Goal: Task Accomplishment & Management: Manage account settings

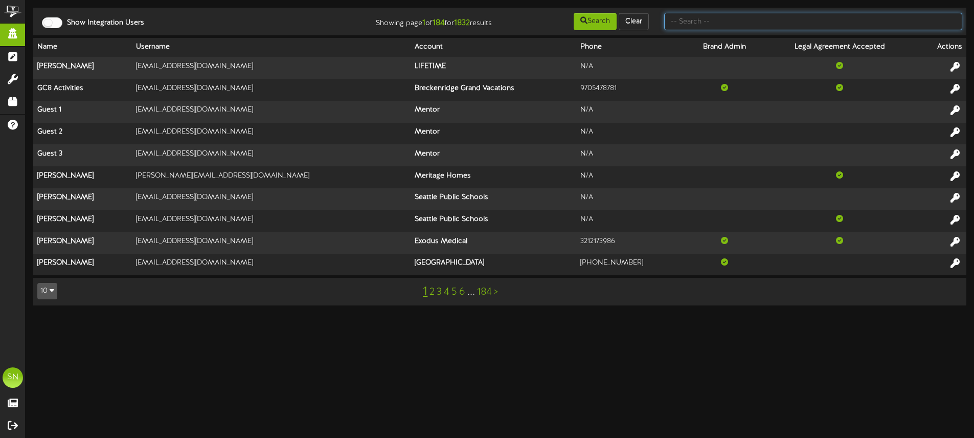
click at [742, 18] on input "text" at bounding box center [813, 21] width 298 height 17
type input "f"
type input "fat cats"
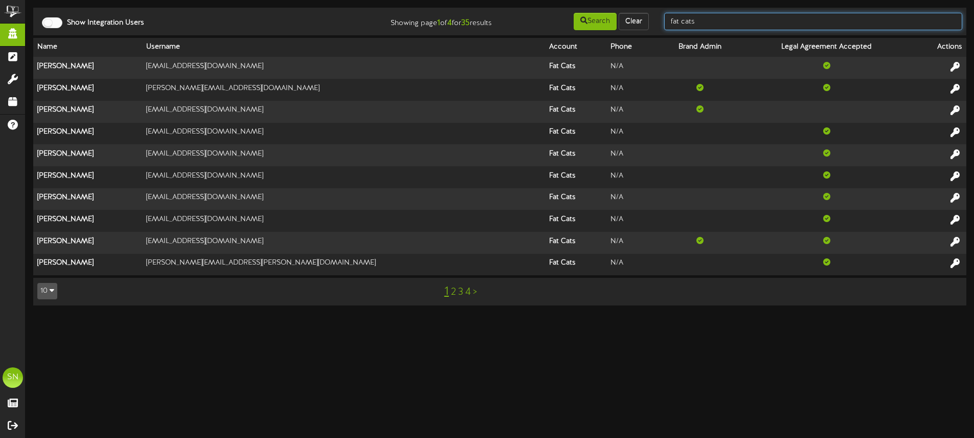
click at [718, 25] on input "fat cats" at bounding box center [813, 21] width 298 height 17
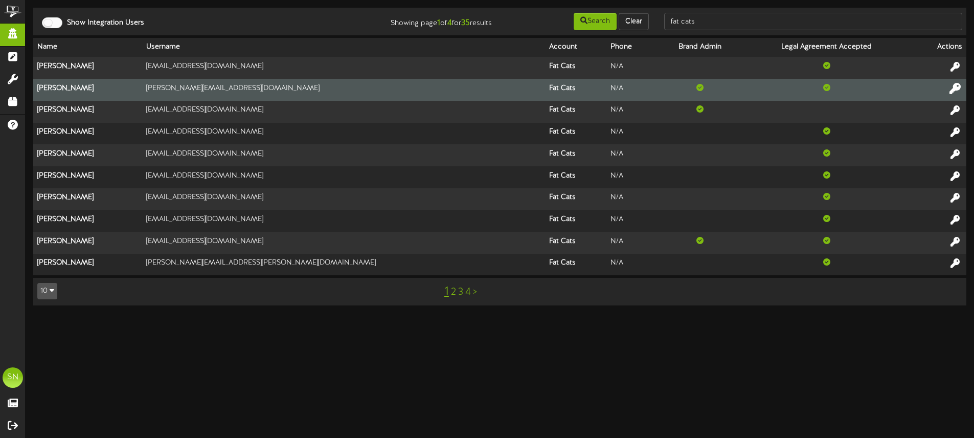
click at [958, 87] on icon at bounding box center [955, 87] width 11 height 11
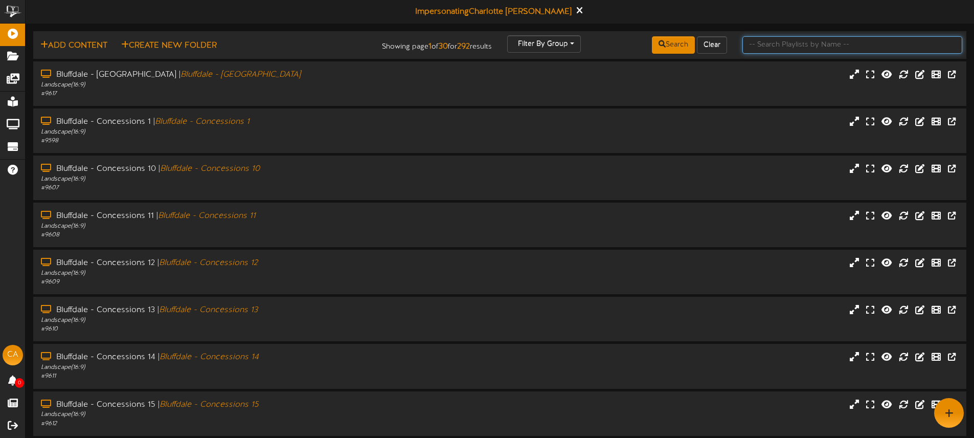
click at [754, 49] on input "text" at bounding box center [853, 44] width 220 height 17
click at [768, 42] on input "text" at bounding box center [853, 44] width 220 height 17
type input "[PERSON_NAME]"
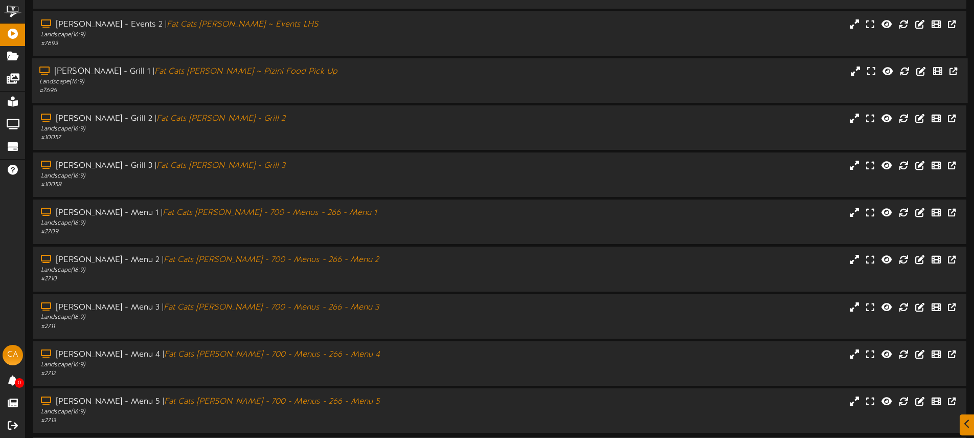
scroll to position [134, 0]
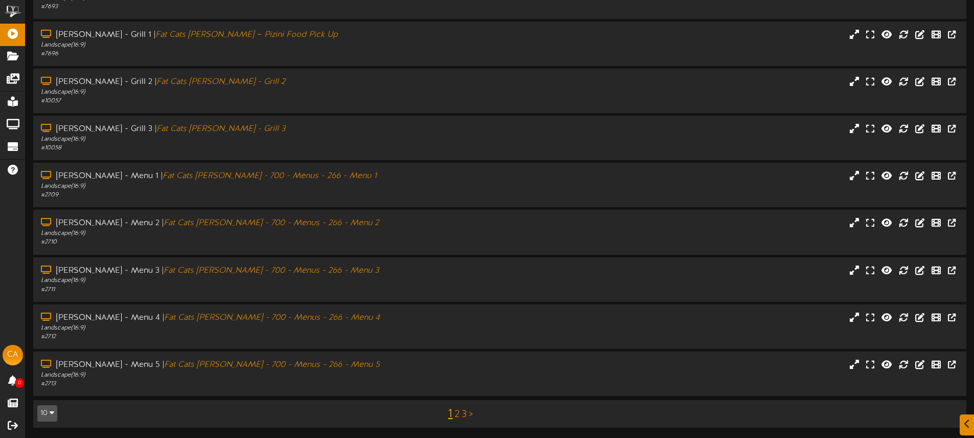
click at [458, 411] on link "2" at bounding box center [457, 414] width 5 height 11
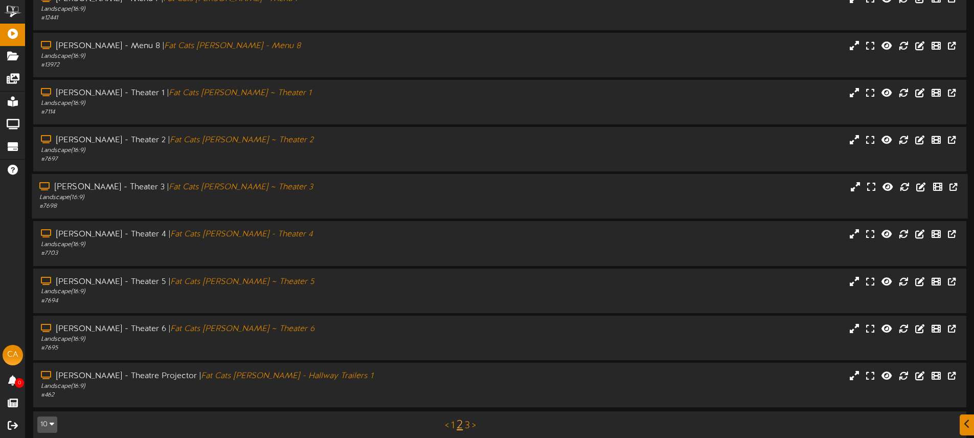
scroll to position [125, 0]
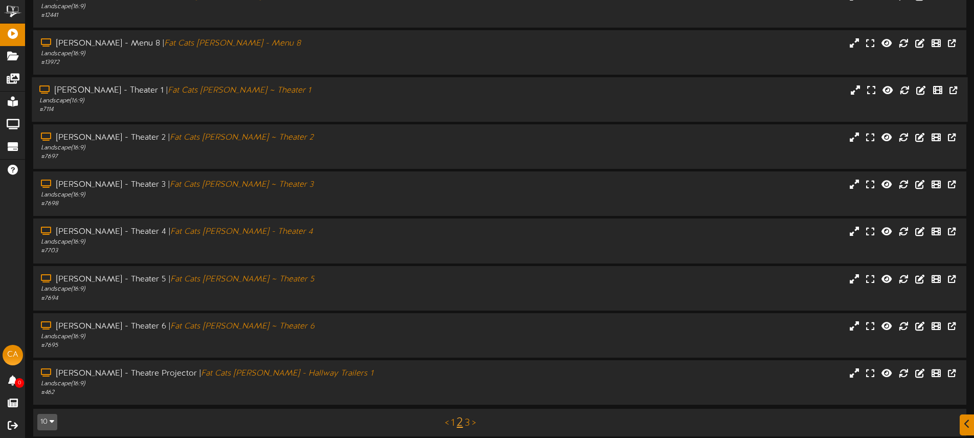
click at [287, 108] on div "# 7114" at bounding box center [226, 109] width 375 height 9
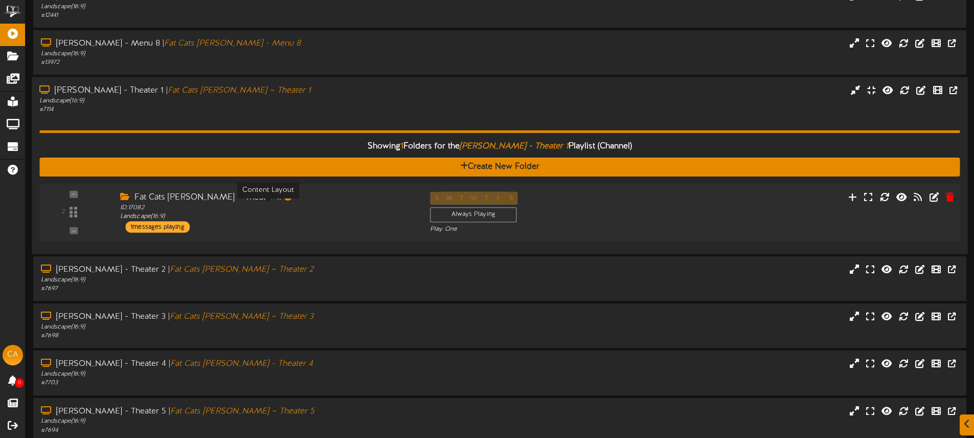
click at [369, 219] on div "ID: 17082 Landscape ( 16:9 )" at bounding box center [267, 213] width 295 height 18
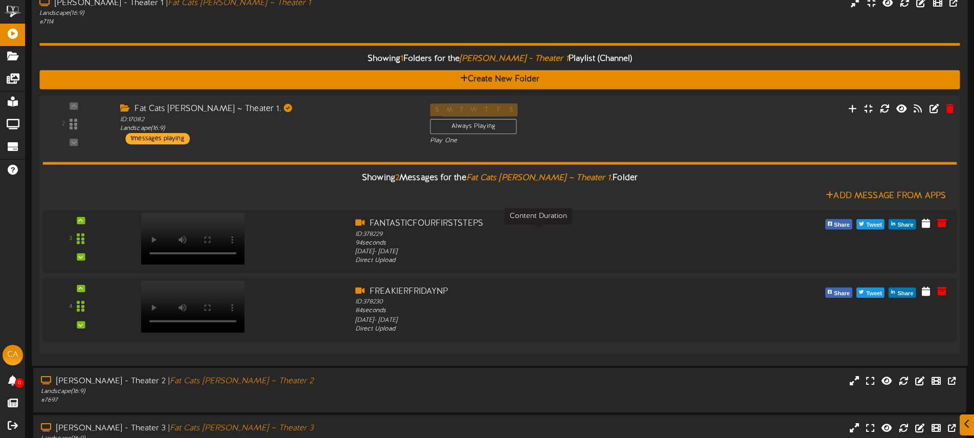
scroll to position [227, 0]
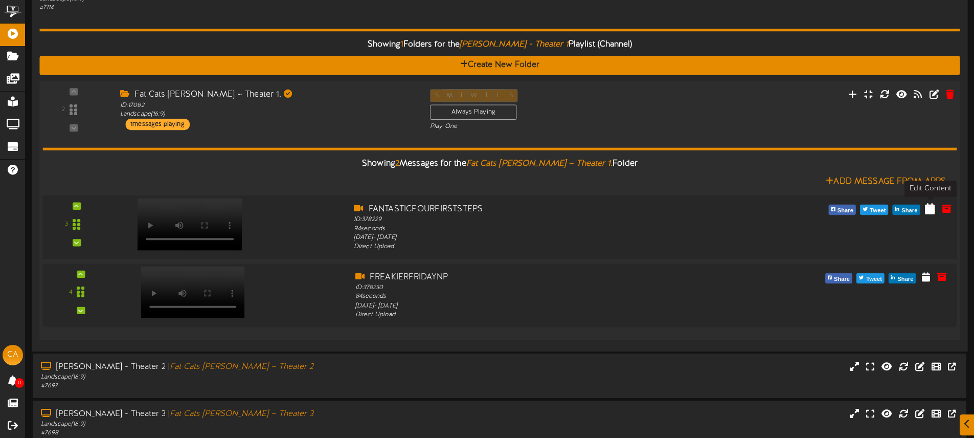
click at [927, 209] on icon at bounding box center [930, 208] width 10 height 11
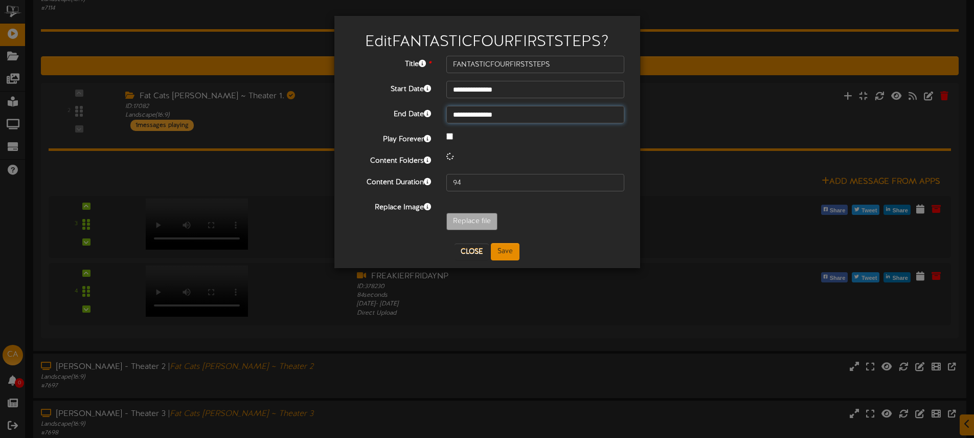
click at [521, 115] on input "**********" at bounding box center [535, 114] width 178 height 17
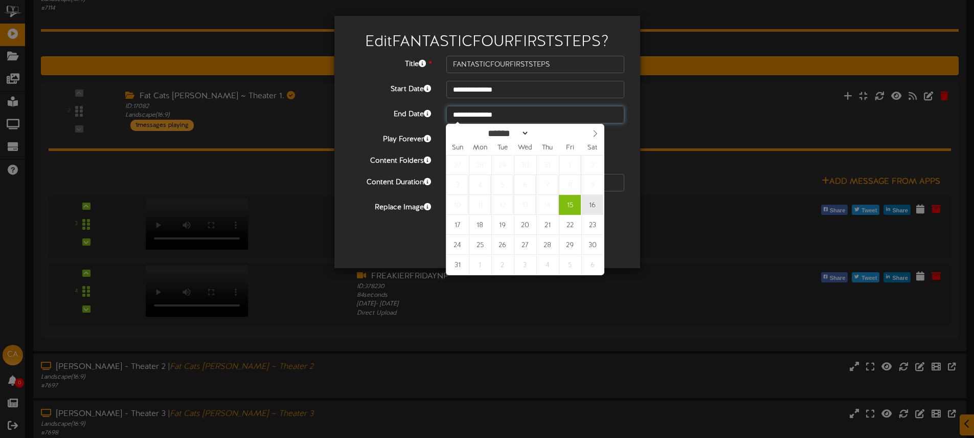
type input "**********"
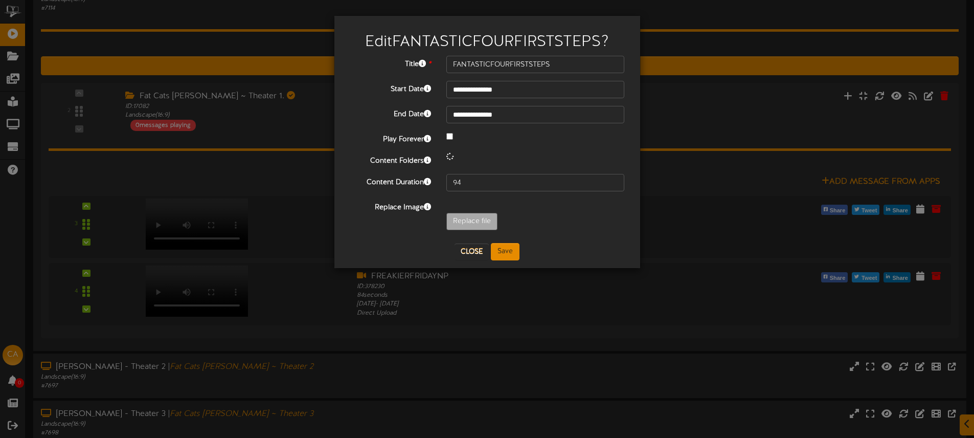
drag, startPoint x: 515, startPoint y: 144, endPoint x: 527, endPoint y: 145, distance: 11.3
click at [515, 144] on div "Play Forever" at bounding box center [487, 138] width 290 height 14
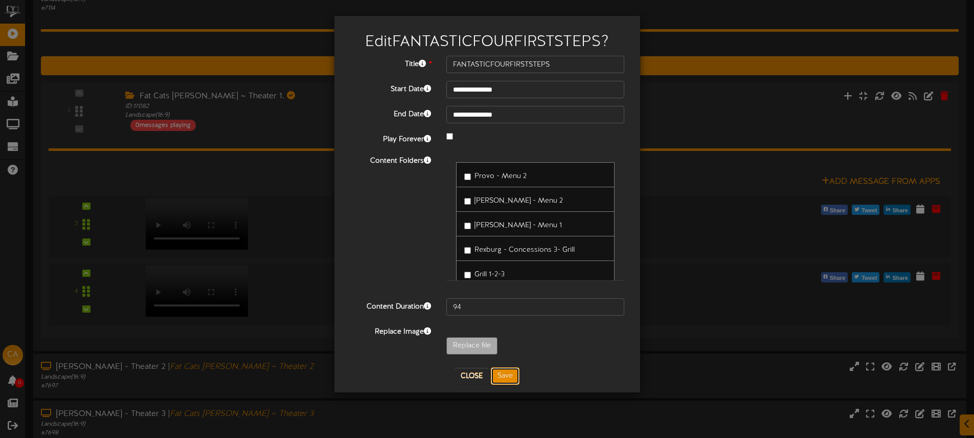
click at [505, 376] on button "Save" at bounding box center [505, 375] width 29 height 17
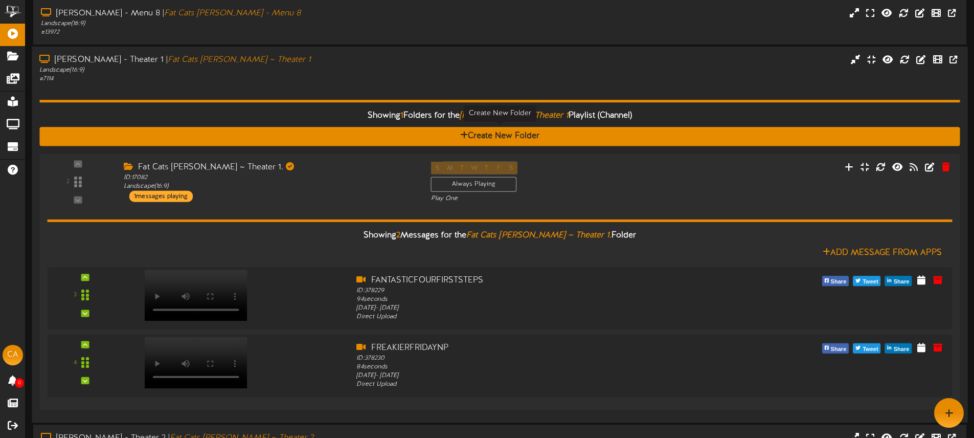
scroll to position [154, 0]
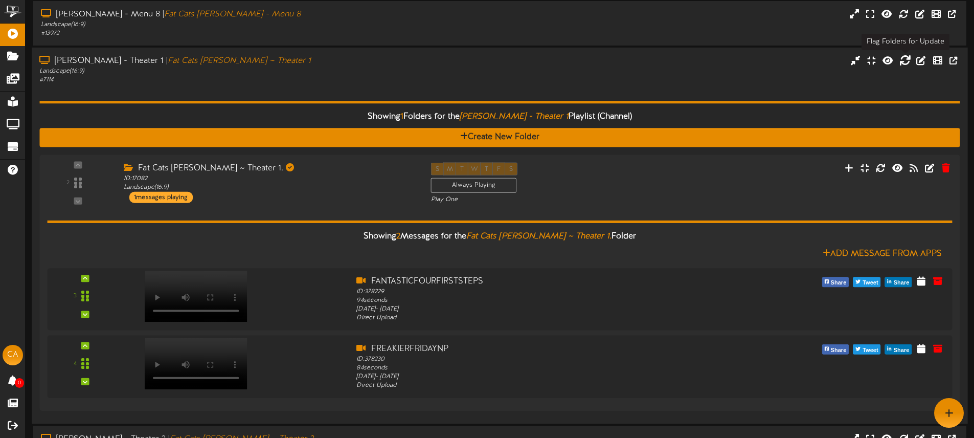
click at [904, 60] on icon at bounding box center [905, 60] width 11 height 11
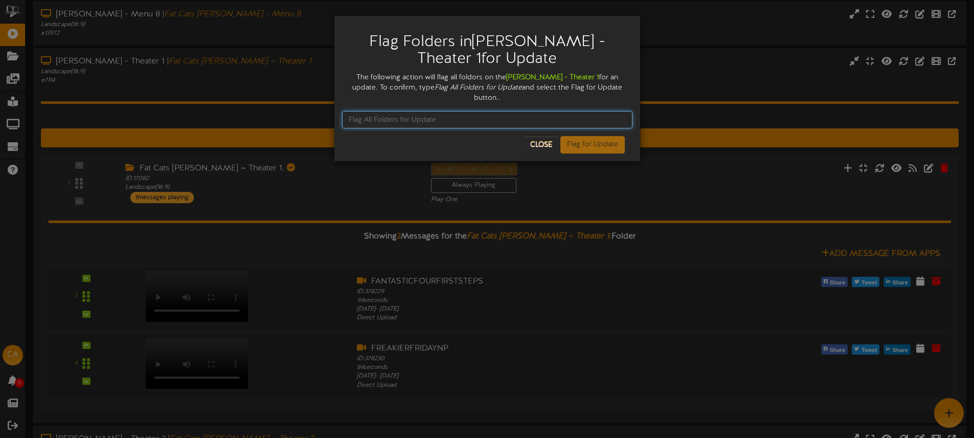
click at [463, 111] on input "text" at bounding box center [487, 119] width 290 height 17
type input "Flag Folder for Update"
drag, startPoint x: 477, startPoint y: 111, endPoint x: 340, endPoint y: 103, distance: 136.8
click at [340, 103] on div "Flag Folders in [PERSON_NAME][GEOGRAPHIC_DATA] 1 for Update The following actio…" at bounding box center [487, 88] width 306 height 145
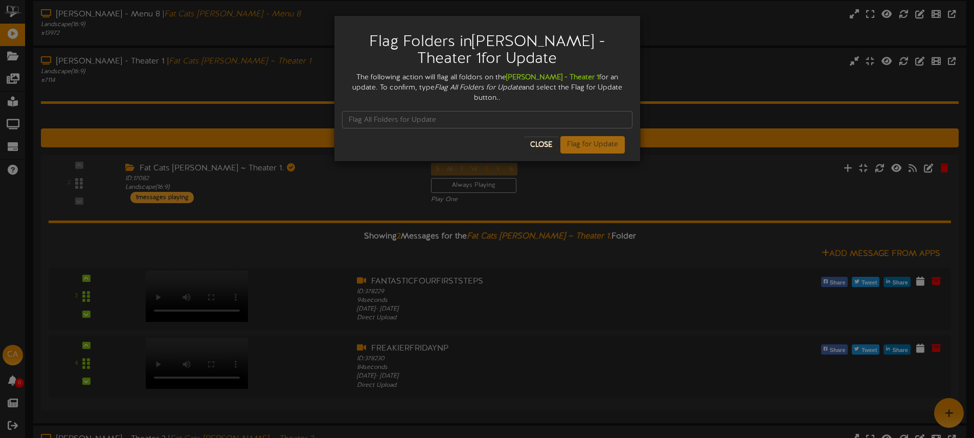
drag, startPoint x: 399, startPoint y: 87, endPoint x: 478, endPoint y: 89, distance: 78.8
click at [488, 88] on div "The following action will flag all foldors on the [PERSON_NAME] - Theater 1 for…" at bounding box center [487, 88] width 290 height 31
copy div "Flag All Folders for Update"
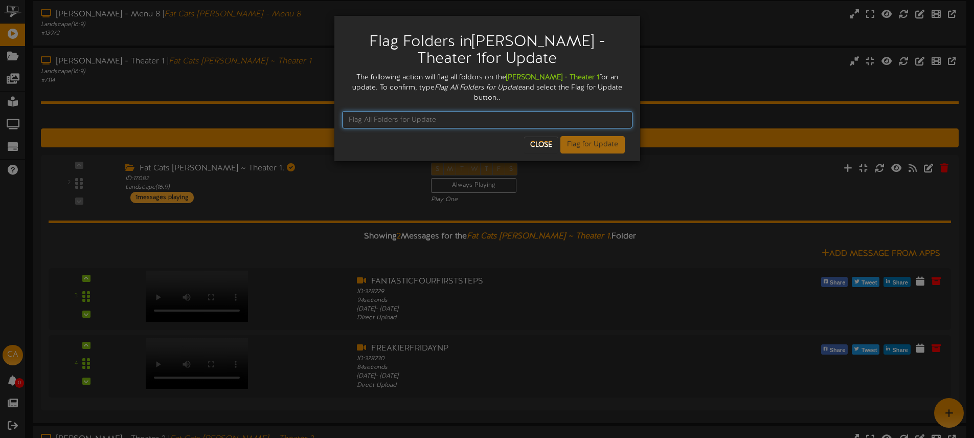
click at [395, 111] on input "text" at bounding box center [487, 119] width 290 height 17
paste input "Flag All Folders for Update"
click at [352, 111] on input "Flag All Folders for Update" at bounding box center [487, 119] width 290 height 17
type input "Flag All Folders for Update"
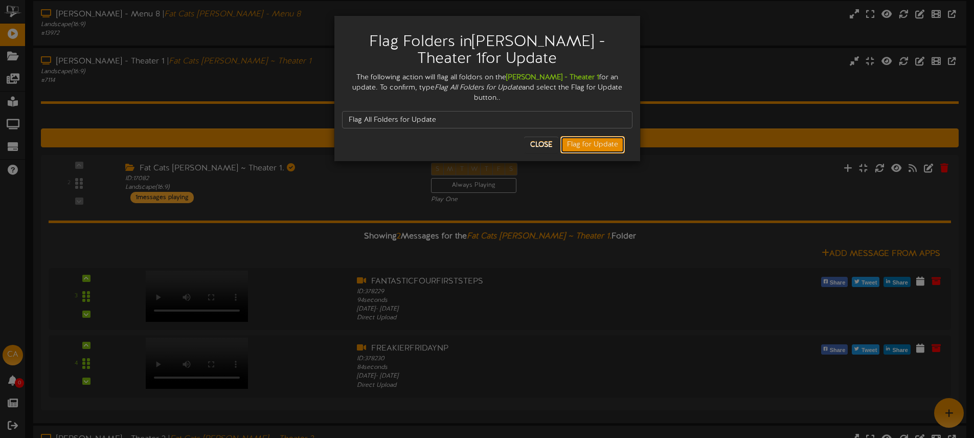
click at [598, 136] on button "Flag for Update" at bounding box center [592, 144] width 64 height 17
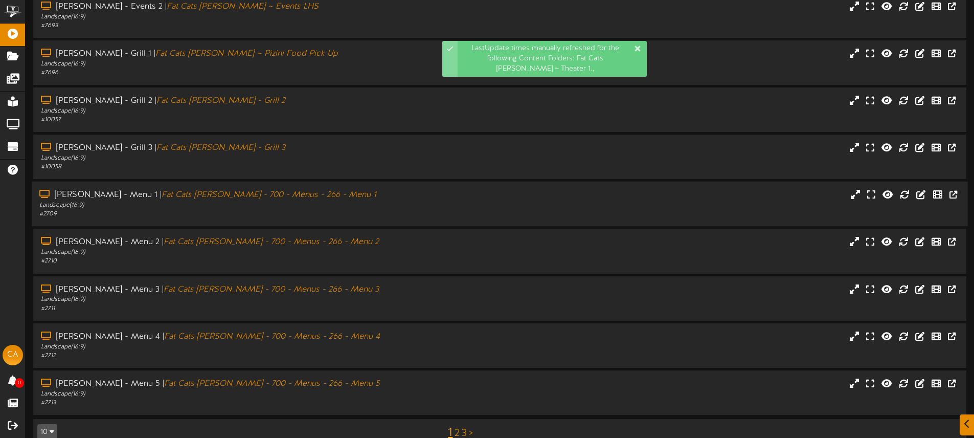
scroll to position [134, 0]
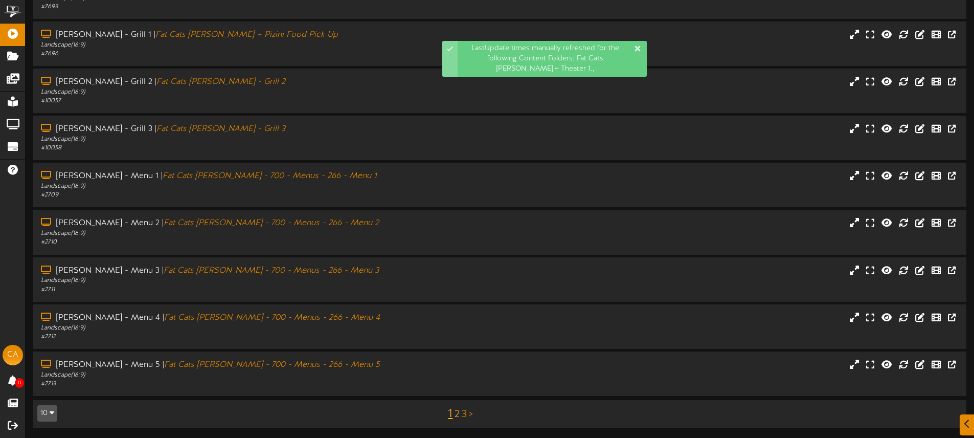
click at [457, 413] on link "2" at bounding box center [457, 414] width 5 height 11
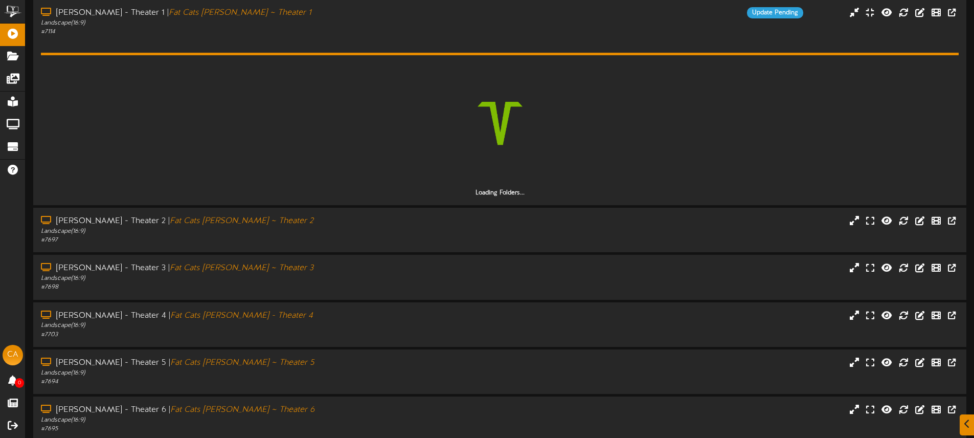
scroll to position [256, 0]
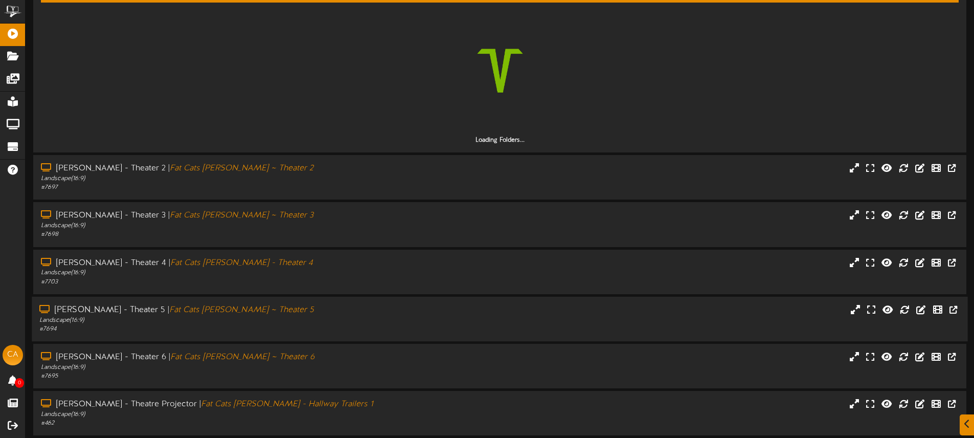
click at [348, 316] on div "Add Content Create New Folder Showing page 2 of 3 for 27 results Filter By Grou…" at bounding box center [500, 127] width 949 height 702
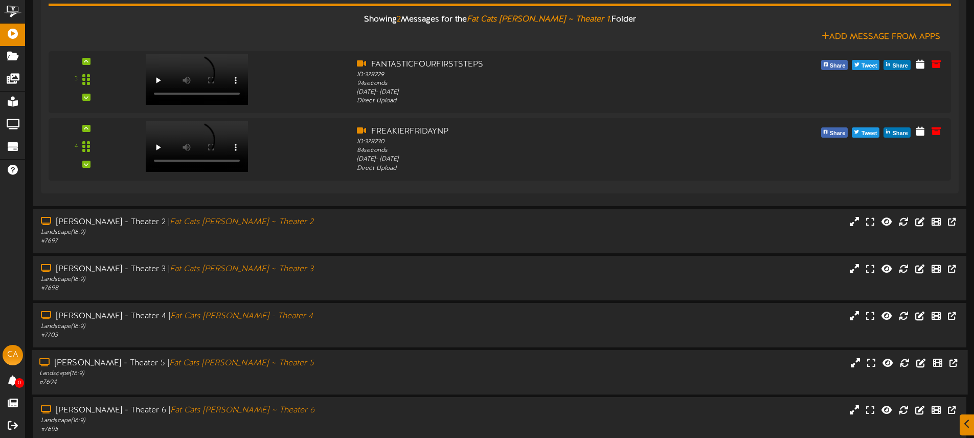
scroll to position [383, 0]
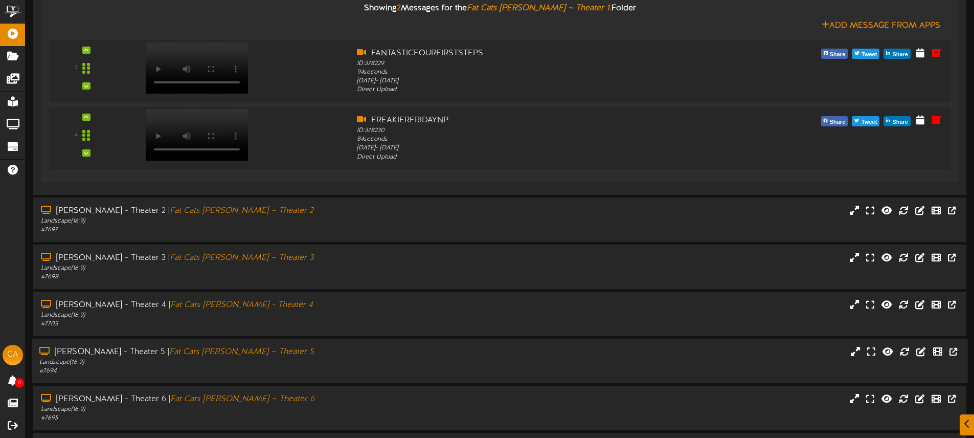
click at [343, 358] on div "Landscape ( 16:9 )" at bounding box center [226, 362] width 375 height 9
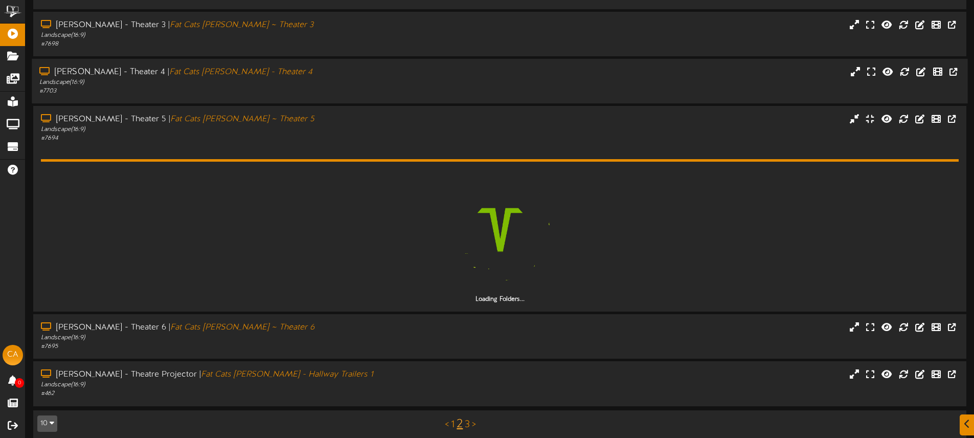
scroll to position [625, 0]
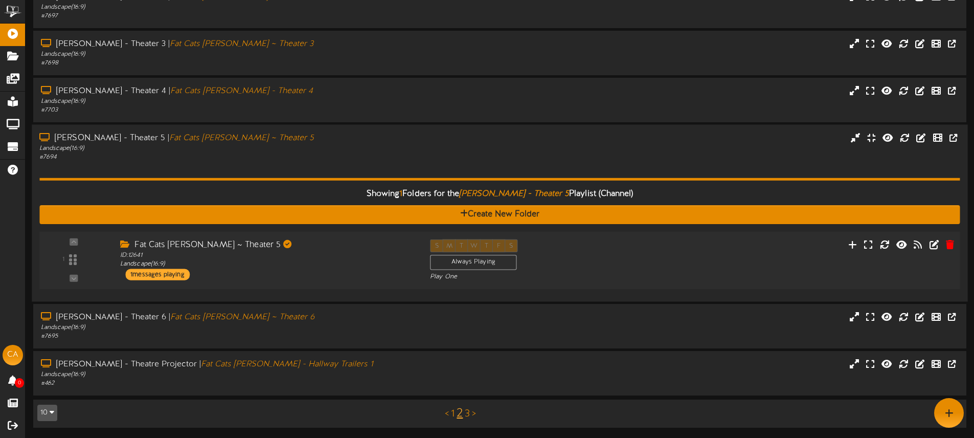
click at [356, 272] on div "Fat Cats [PERSON_NAME] ~ Theater 5 ID: 12641 Landscape ( 16:9 ) 1 messages play…" at bounding box center [268, 259] width 310 height 41
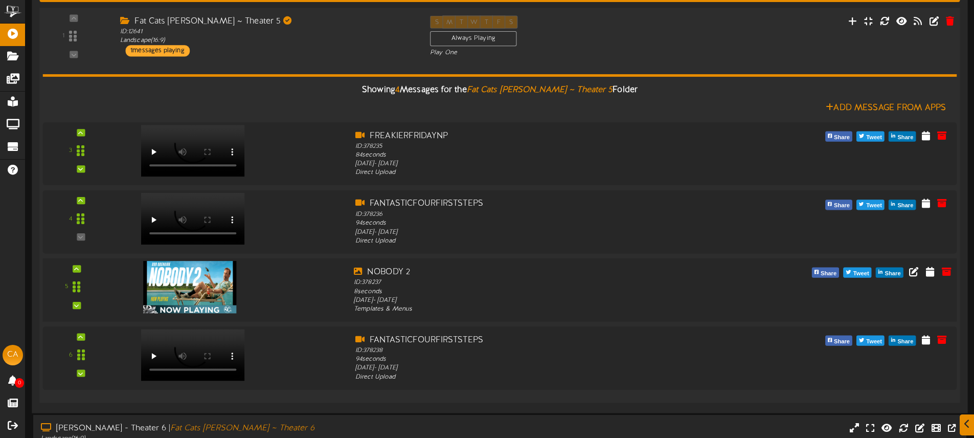
scroll to position [827, 0]
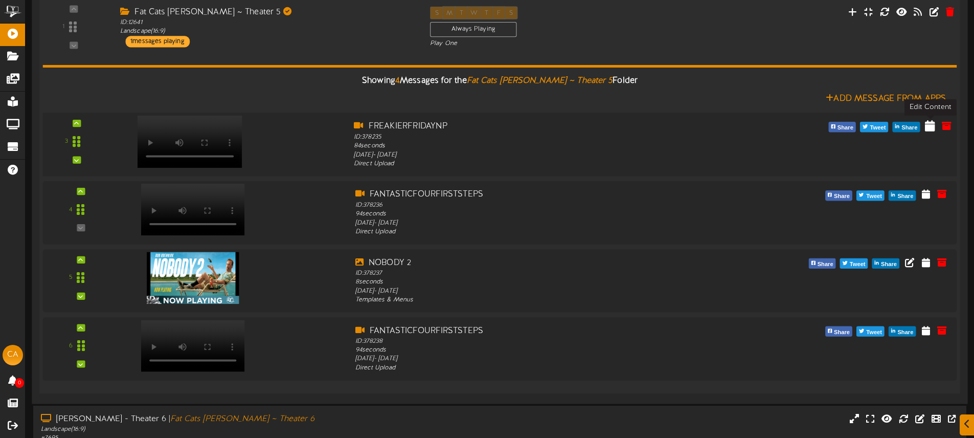
click at [930, 127] on icon at bounding box center [930, 125] width 10 height 11
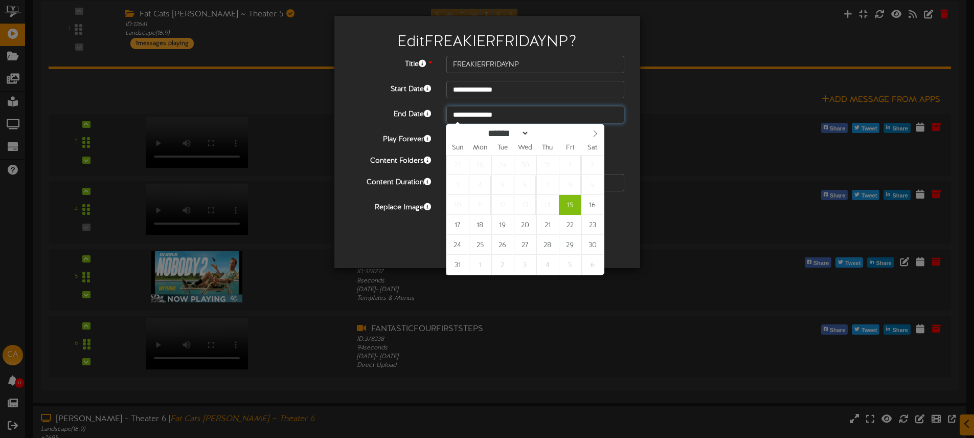
click at [515, 115] on input "**********" at bounding box center [535, 114] width 178 height 17
type input "**********"
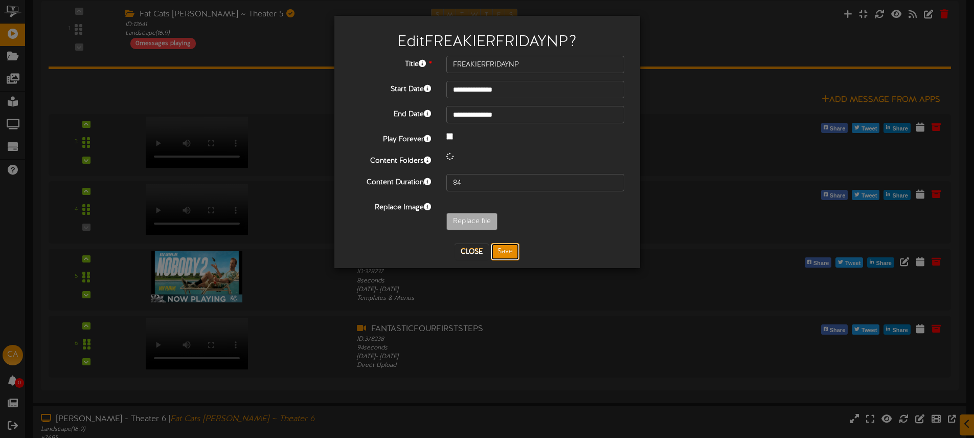
click at [500, 250] on button "Save" at bounding box center [505, 251] width 29 height 17
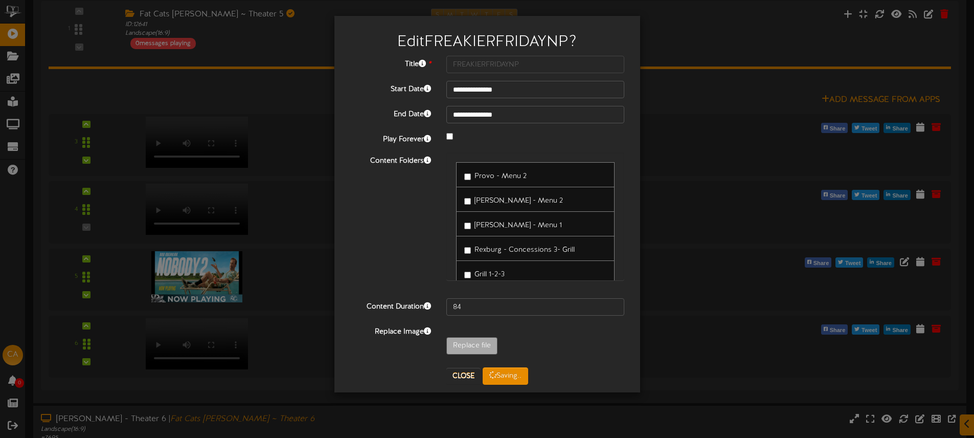
scroll to position [757, 0]
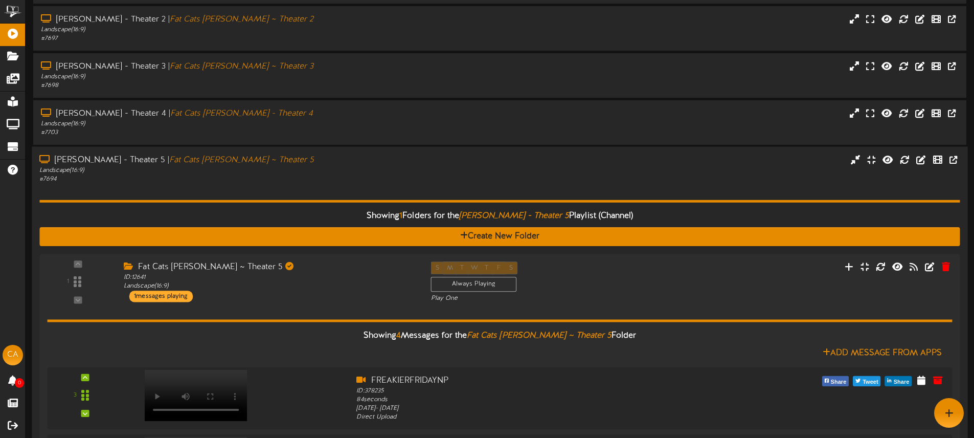
drag, startPoint x: 349, startPoint y: 191, endPoint x: 333, endPoint y: 168, distance: 27.5
click at [349, 191] on div "Showing 1 Folders for the [PERSON_NAME] - Theater 5 Playlist (Channel) Create N…" at bounding box center [499, 417] width 920 height 466
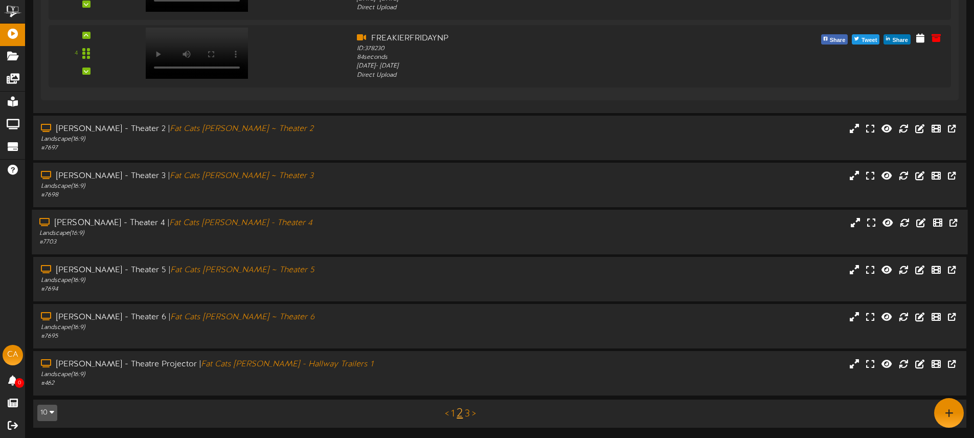
drag, startPoint x: 332, startPoint y: 230, endPoint x: 334, endPoint y: 224, distance: 5.5
click at [332, 230] on div "Landscape ( 16:9 )" at bounding box center [226, 233] width 375 height 9
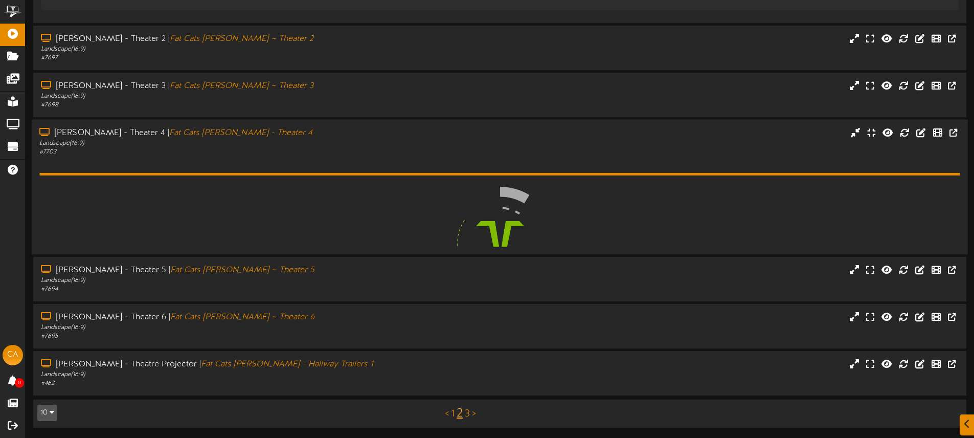
scroll to position [572, 0]
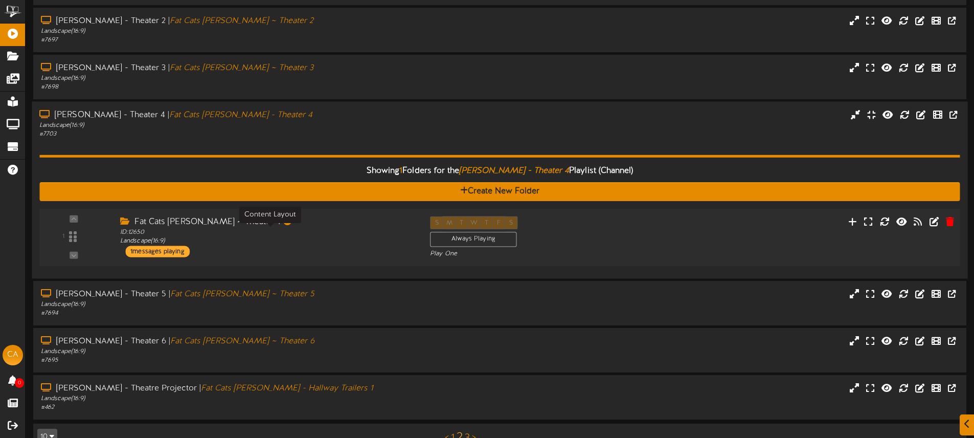
click at [376, 241] on div "ID: 12650 Landscape ( 16:9 )" at bounding box center [267, 237] width 295 height 18
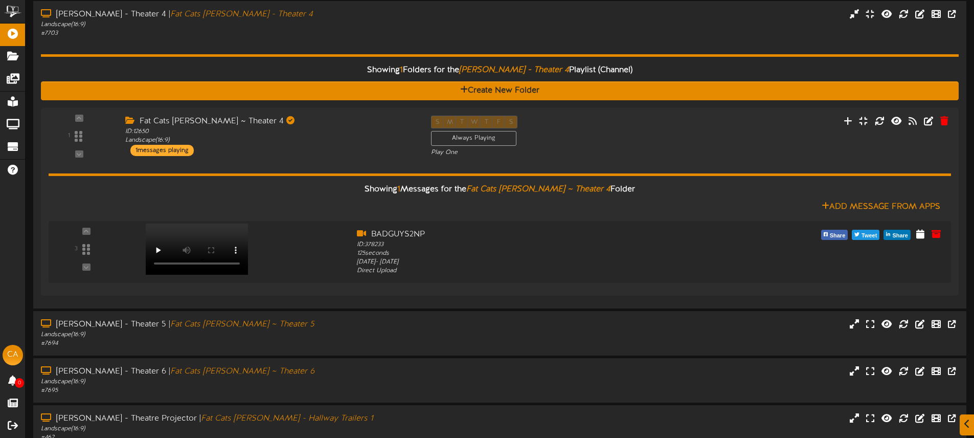
scroll to position [686, 0]
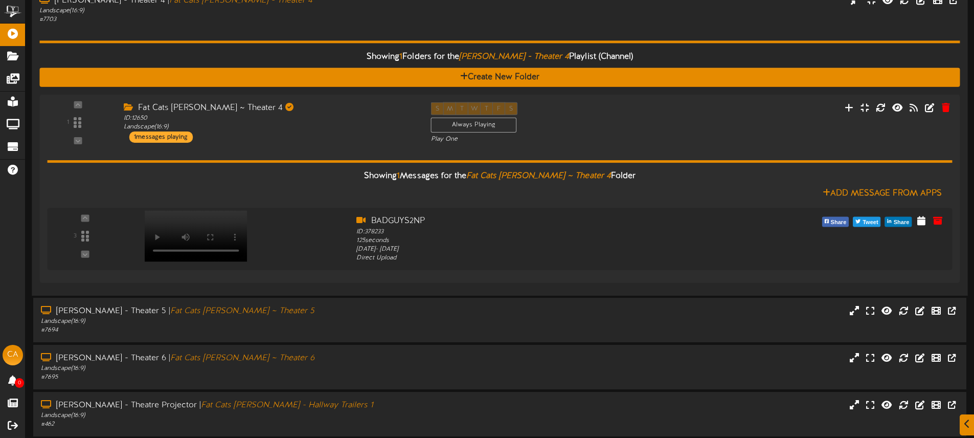
click at [377, 36] on div "Showing 1 Folders for the [PERSON_NAME] - Theater 4 Playlist (Channel) Create N…" at bounding box center [499, 156] width 920 height 264
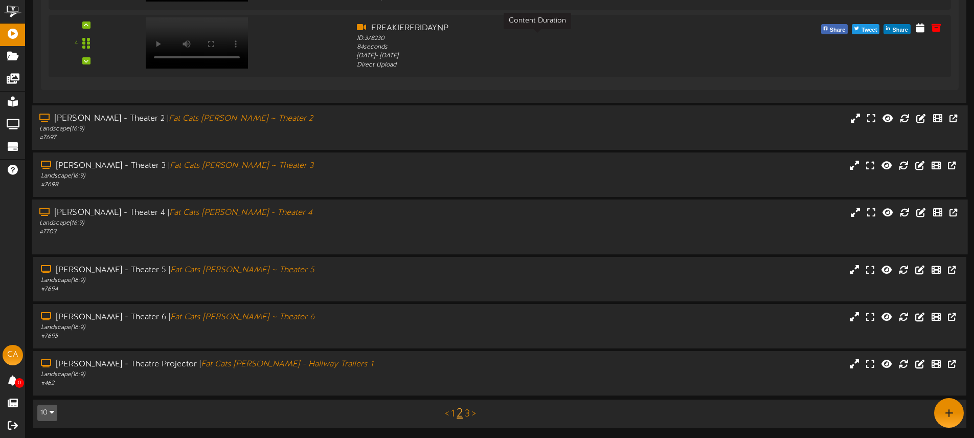
scroll to position [464, 0]
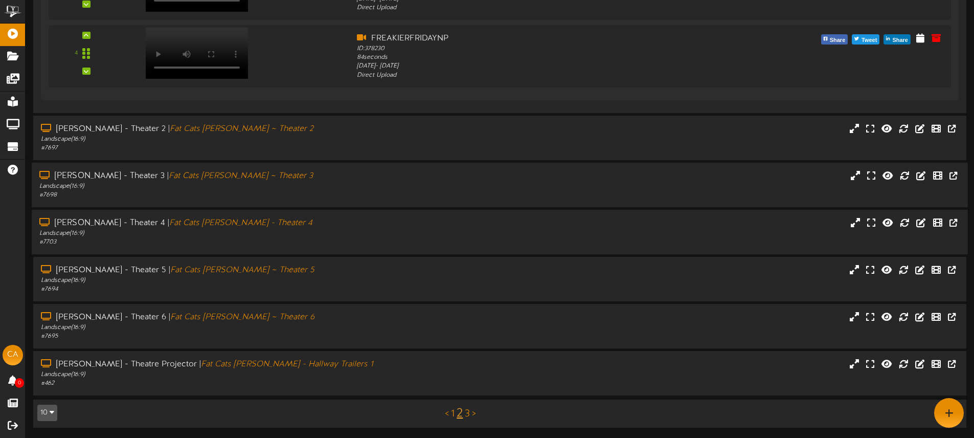
click at [331, 184] on div "Landscape ( 16:9 )" at bounding box center [226, 186] width 375 height 9
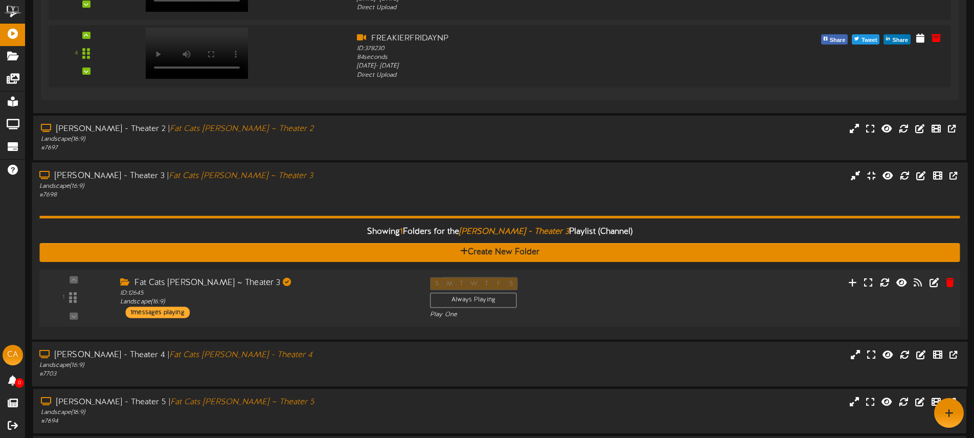
click at [362, 311] on div "Fat Cats [PERSON_NAME] ~ Theater 3 ID: 12645 Landscape ( 16:9 ) 1 messages play…" at bounding box center [268, 297] width 310 height 41
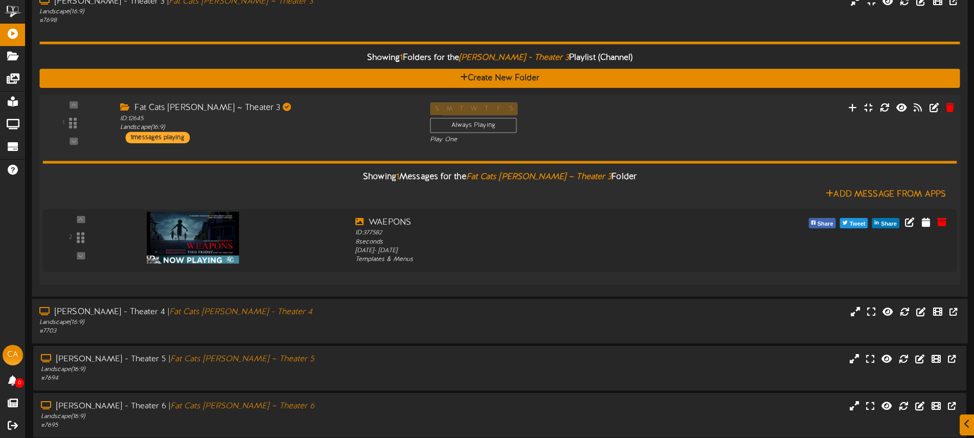
scroll to position [642, 0]
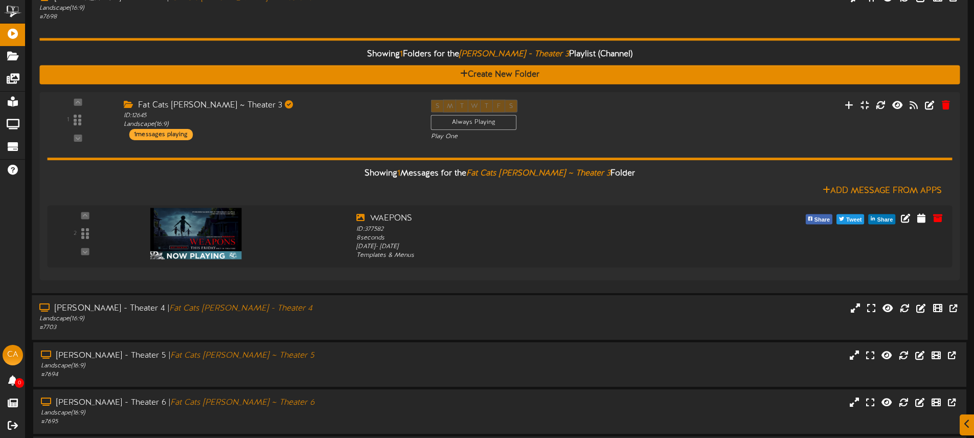
click at [283, 28] on div "Showing 1 Folders for the [PERSON_NAME] - Theater 3 Playlist (Channel) Create N…" at bounding box center [499, 153] width 920 height 264
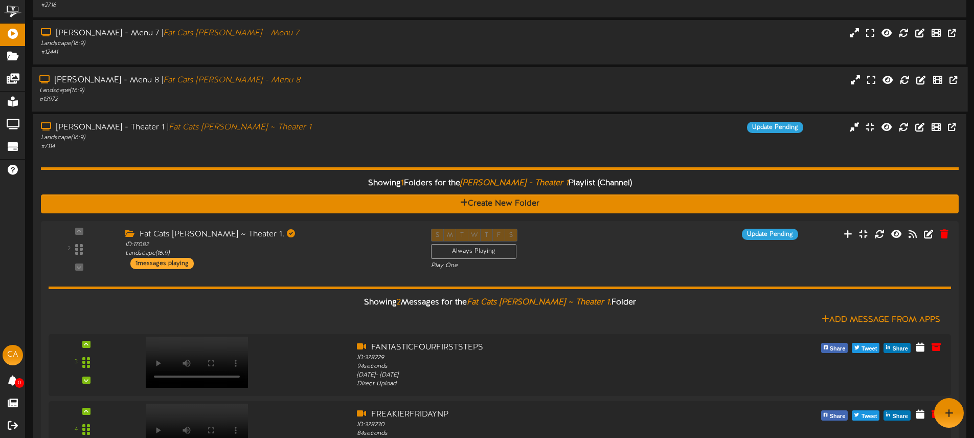
click at [330, 99] on div "# 13972" at bounding box center [226, 99] width 375 height 9
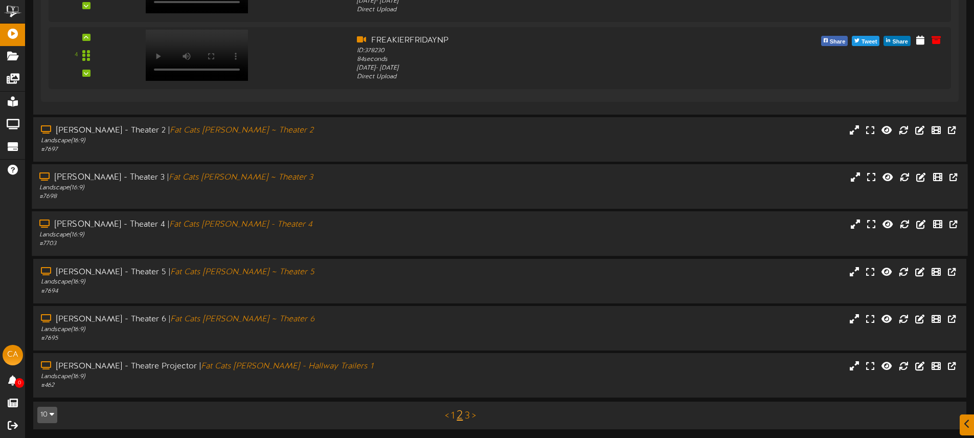
scroll to position [720, 0]
drag, startPoint x: 302, startPoint y: 329, endPoint x: 310, endPoint y: 327, distance: 8.3
click at [302, 329] on div "Landscape ( 16:9 )" at bounding box center [226, 328] width 375 height 9
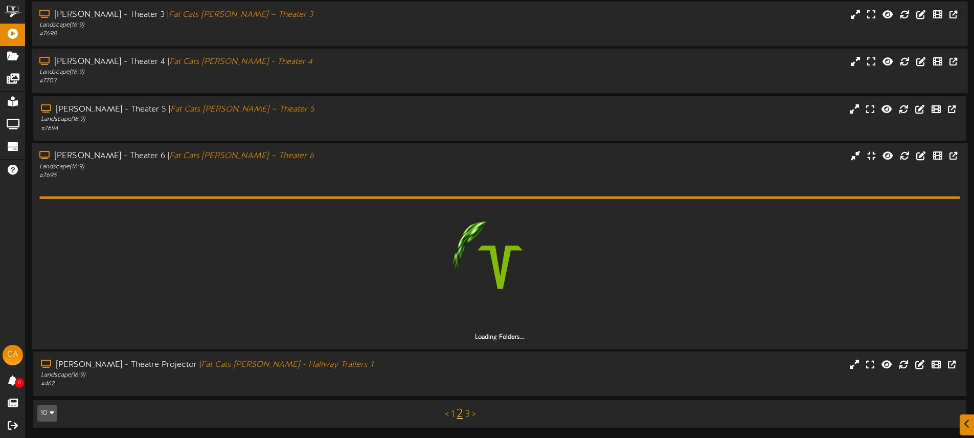
scroll to position [852, 0]
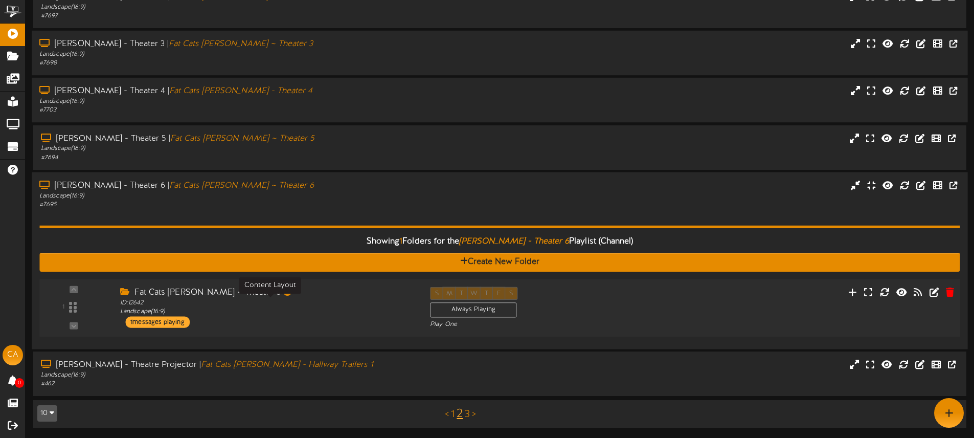
click at [363, 298] on div "ID: 12642 Landscape ( 16:9 )" at bounding box center [267, 307] width 295 height 18
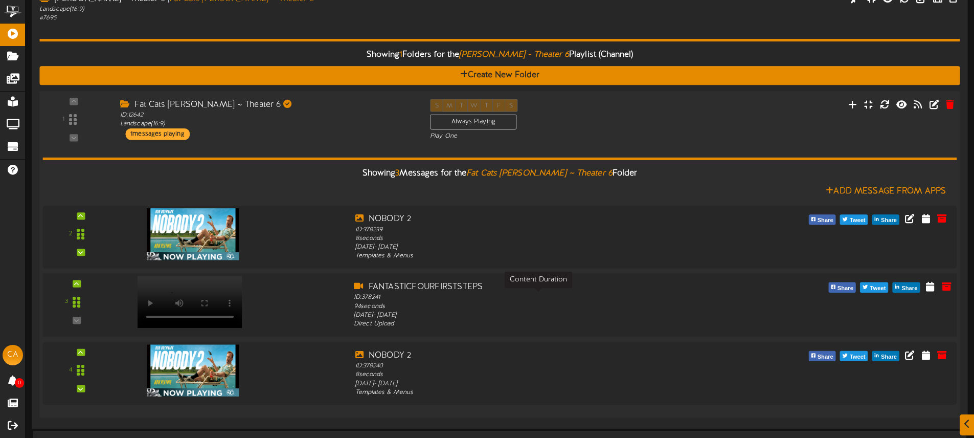
scroll to position [1058, 0]
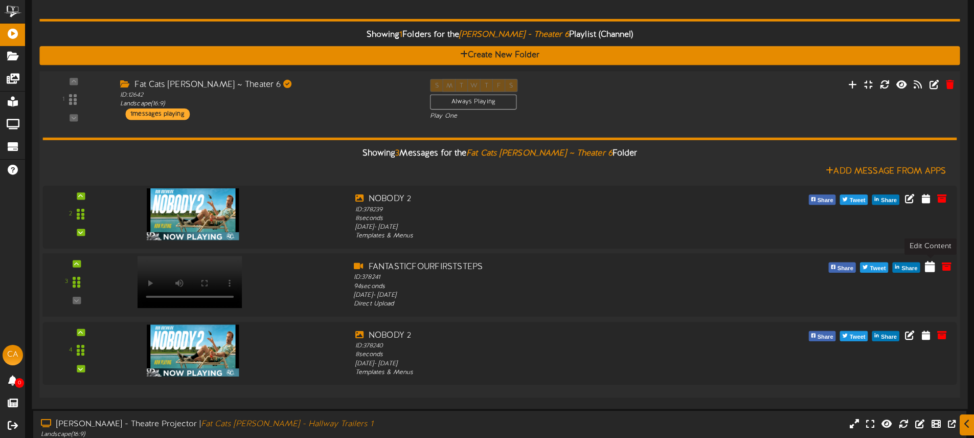
click at [932, 265] on icon at bounding box center [930, 265] width 10 height 11
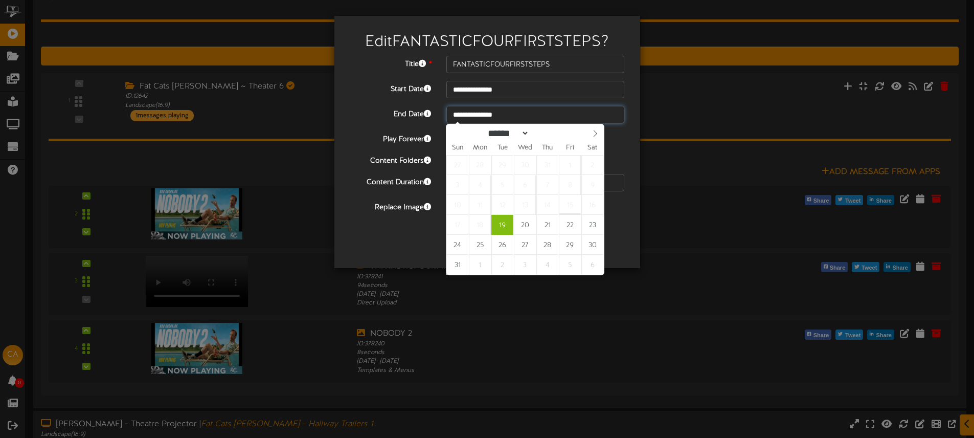
click at [521, 114] on input "**********" at bounding box center [535, 114] width 178 height 17
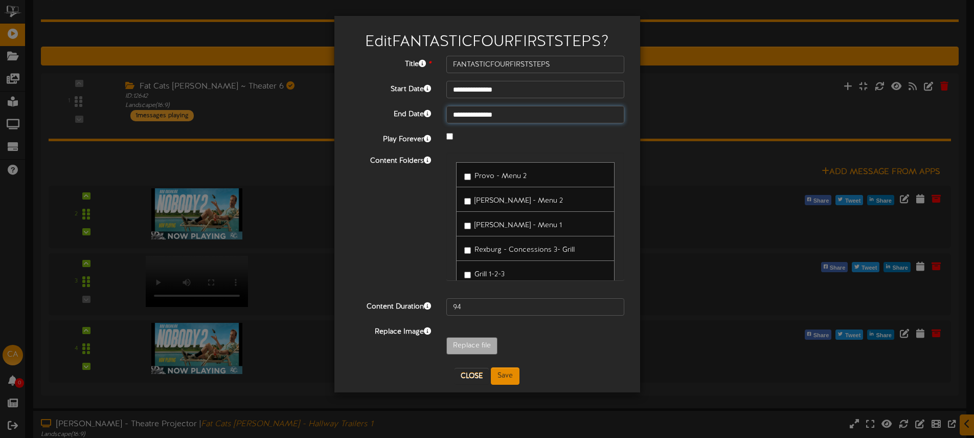
type input "**********"
click at [507, 373] on button "Save" at bounding box center [505, 375] width 29 height 17
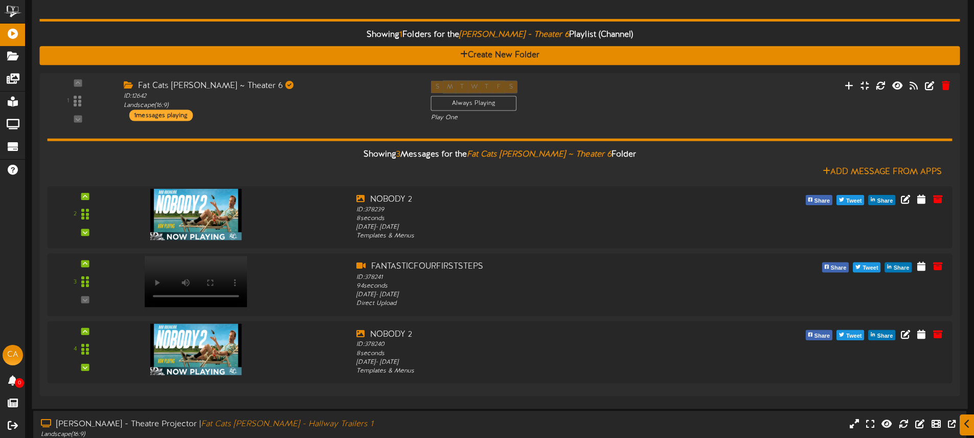
click at [399, 15] on div "Showing 1 Folders for the [PERSON_NAME] - Theater 6 Playlist (Channel) Create N…" at bounding box center [499, 202] width 920 height 398
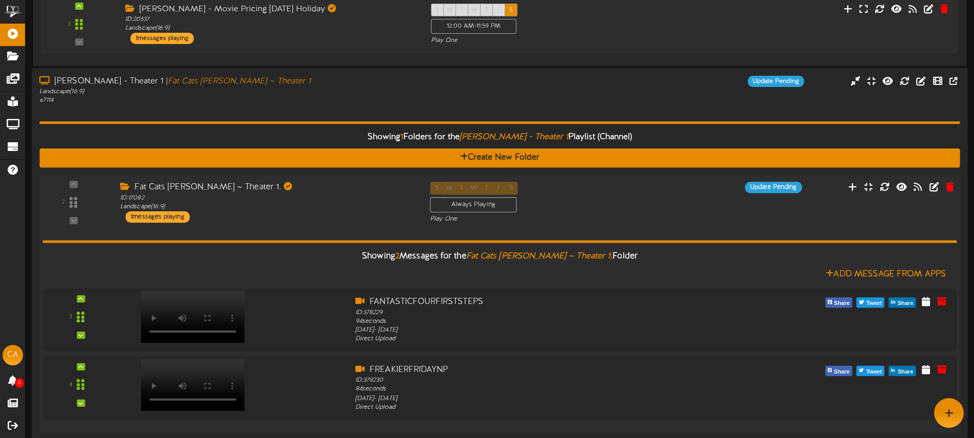
scroll to position [389, 0]
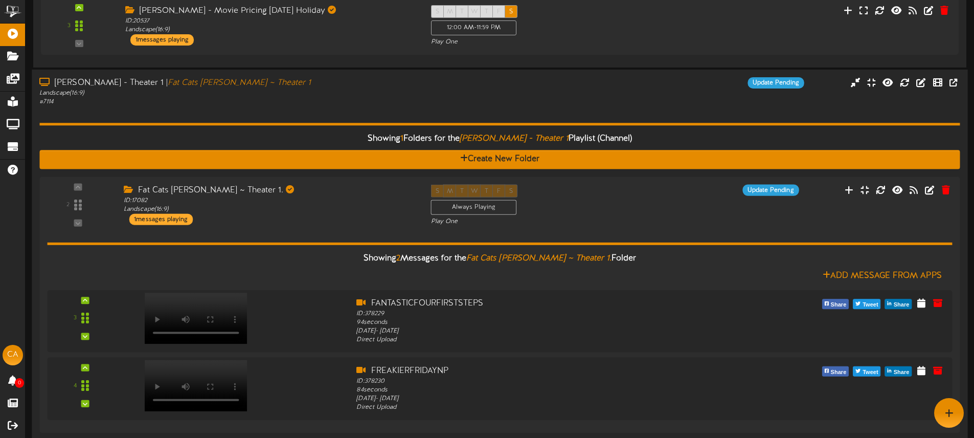
click at [671, 100] on div "[PERSON_NAME] - Theater 1 | Fat Cats [PERSON_NAME] ~ Theater 1 Landscape ( 16:9…" at bounding box center [500, 91] width 936 height 29
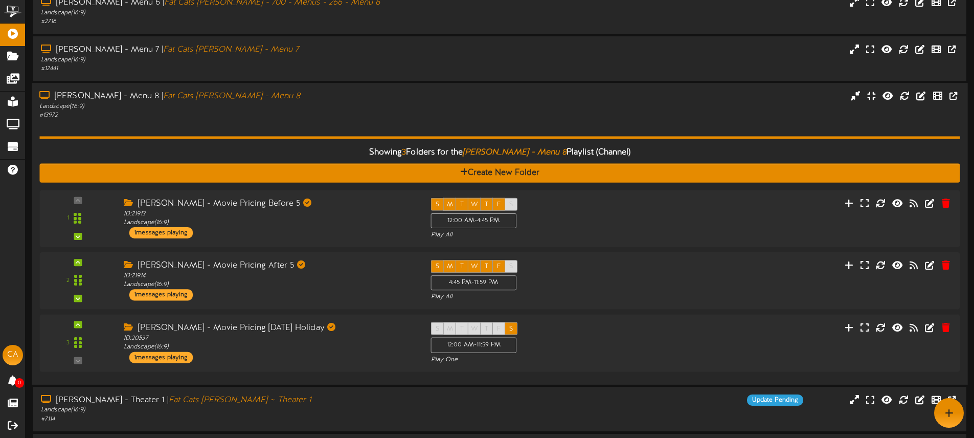
click at [390, 109] on div "Landscape ( 16:9 )" at bounding box center [226, 106] width 375 height 9
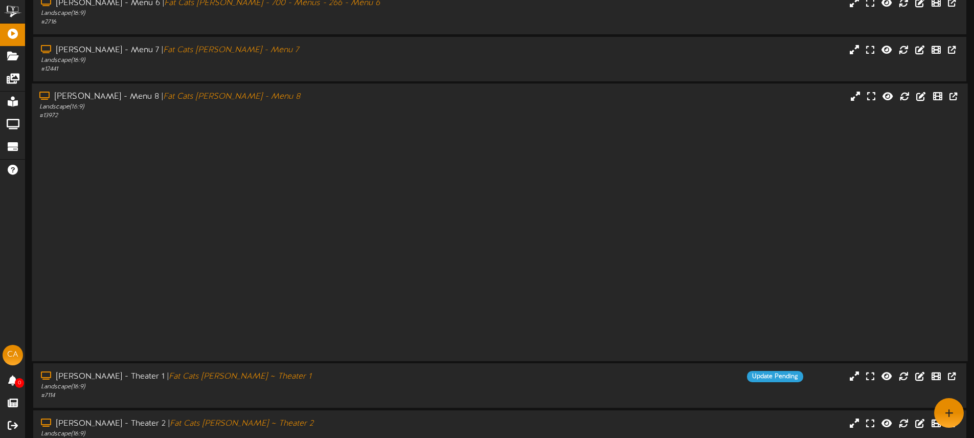
click at [390, 109] on div "Landscape ( 16:9 )" at bounding box center [226, 107] width 375 height 9
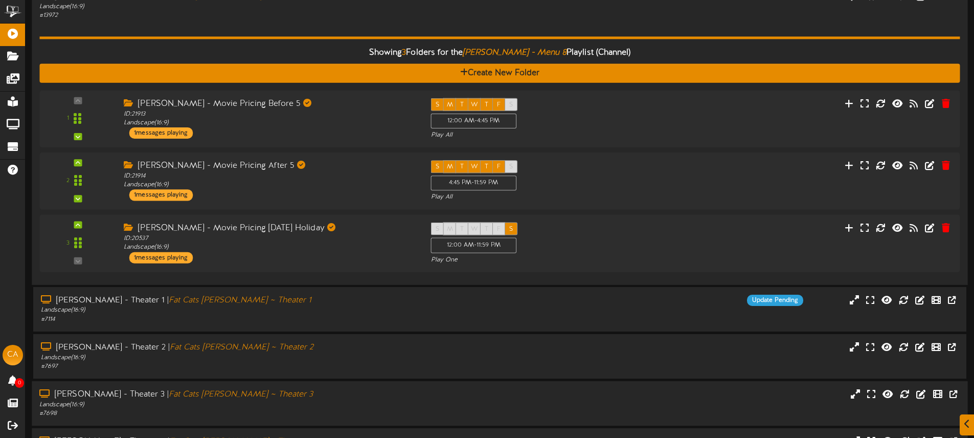
scroll to position [181, 0]
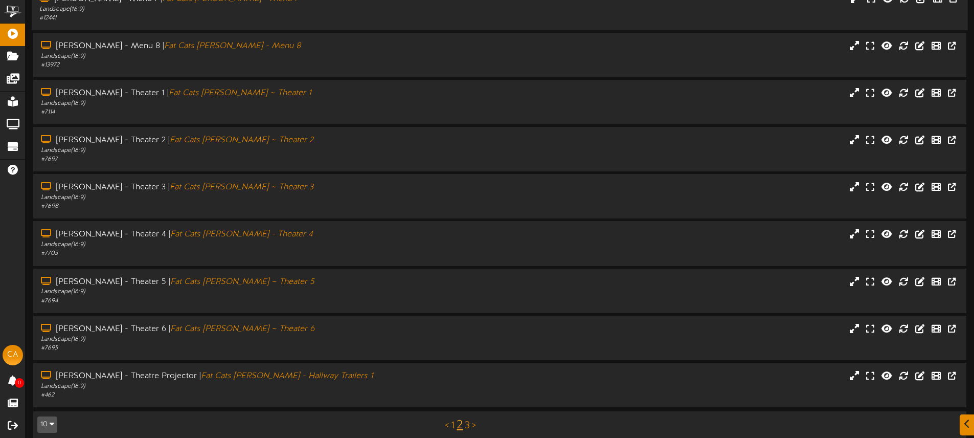
scroll to position [134, 0]
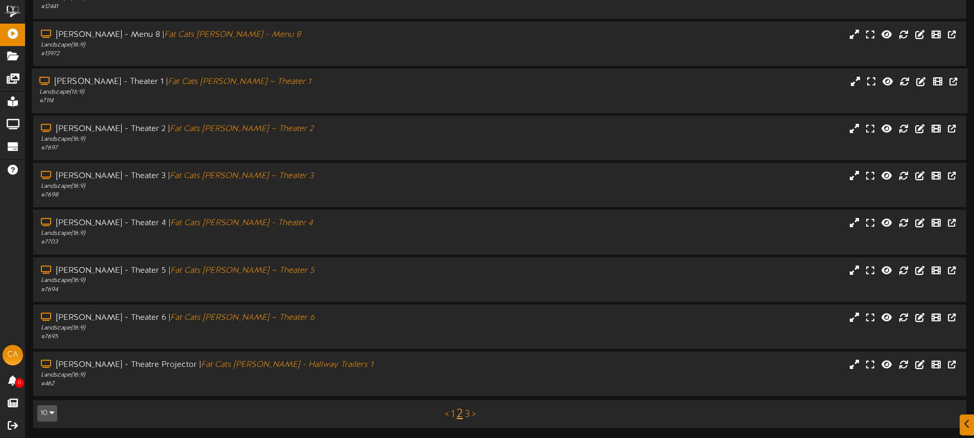
click at [295, 103] on div "# 7114" at bounding box center [226, 101] width 375 height 9
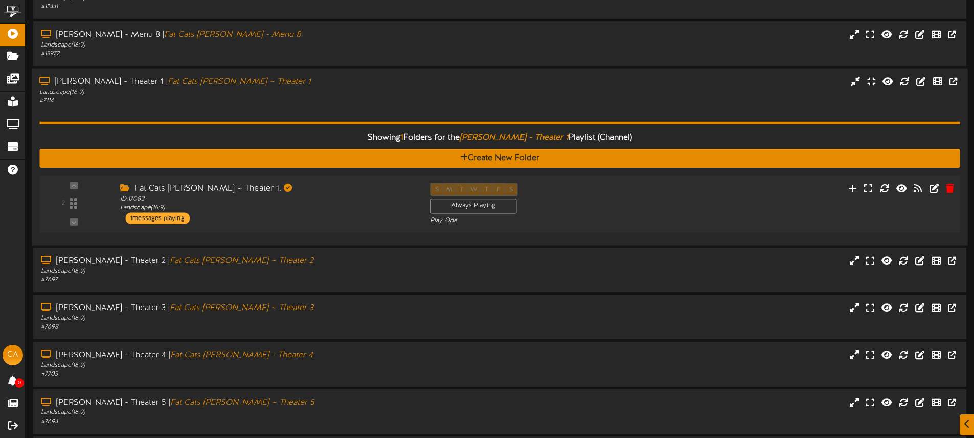
click at [615, 214] on div "S M T W T F S Always Playing Play One" at bounding box center [538, 204] width 233 height 42
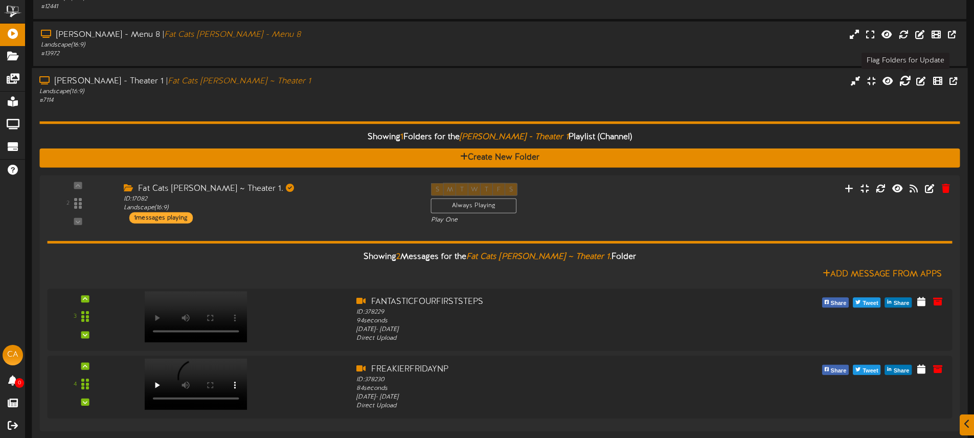
click at [902, 79] on icon at bounding box center [905, 80] width 11 height 11
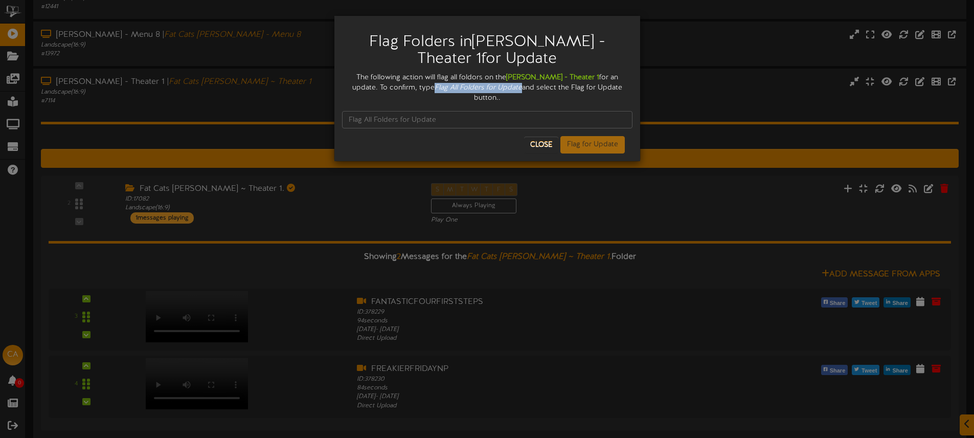
drag, startPoint x: 402, startPoint y: 86, endPoint x: 480, endPoint y: 89, distance: 77.8
click at [489, 88] on div "The following action will flag all foldors on the Gilbert - Theater 1 for an up…" at bounding box center [487, 88] width 290 height 31
copy icon "Flag All Folders for Update"
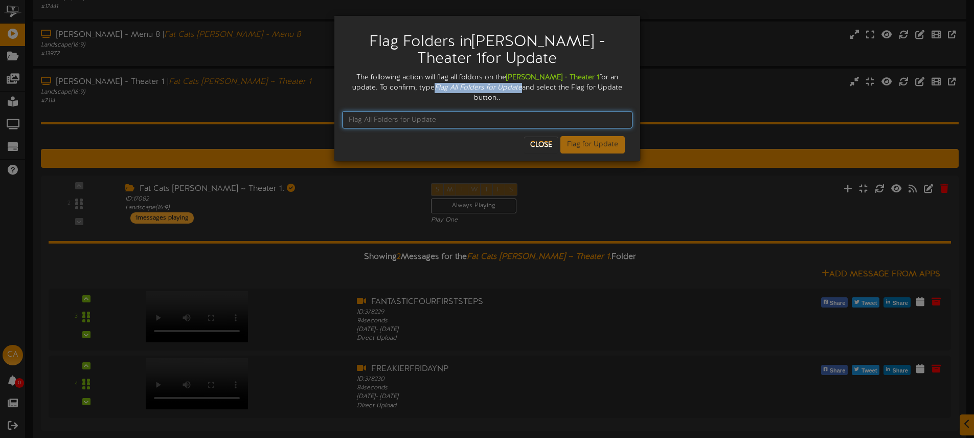
click at [404, 111] on input "text" at bounding box center [487, 119] width 290 height 17
paste input "Flag All Folders for Update"
type input "Flag All Folders for Update"
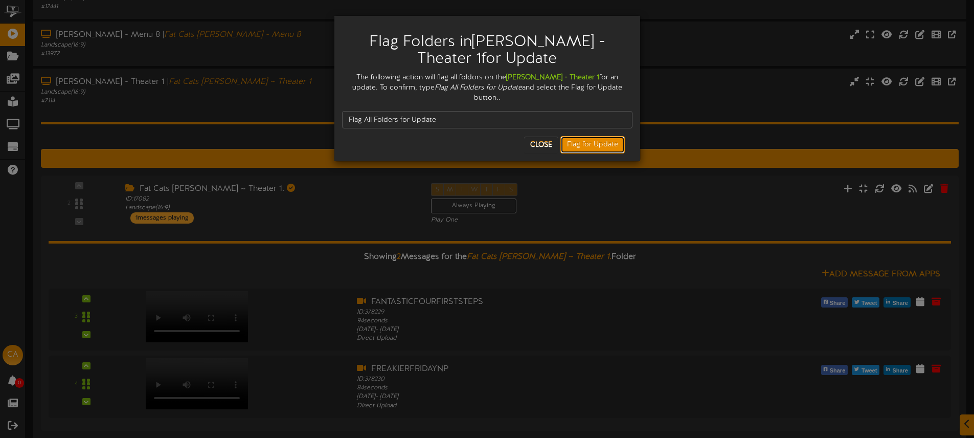
click at [587, 138] on button "Flag for Update" at bounding box center [592, 144] width 64 height 17
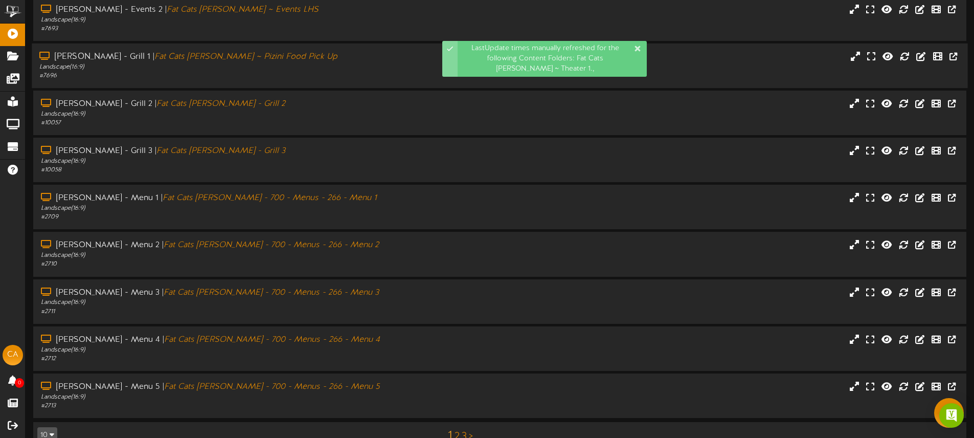
scroll to position [134, 0]
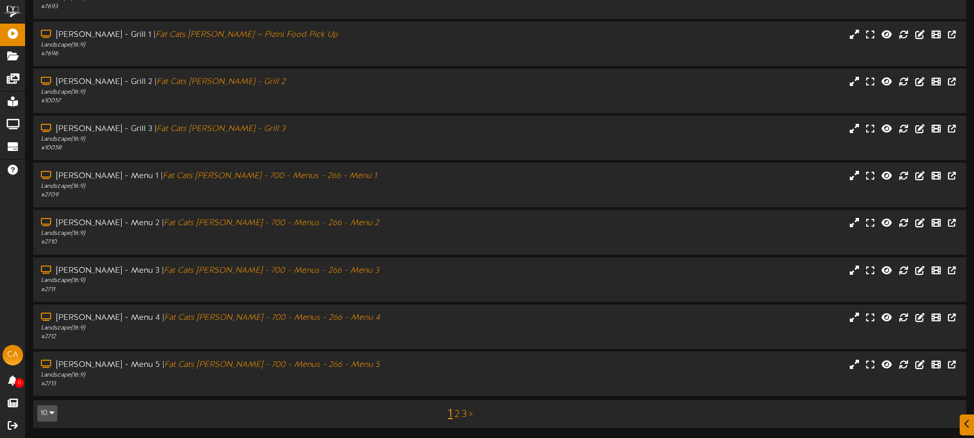
click at [457, 413] on link "2" at bounding box center [457, 414] width 5 height 11
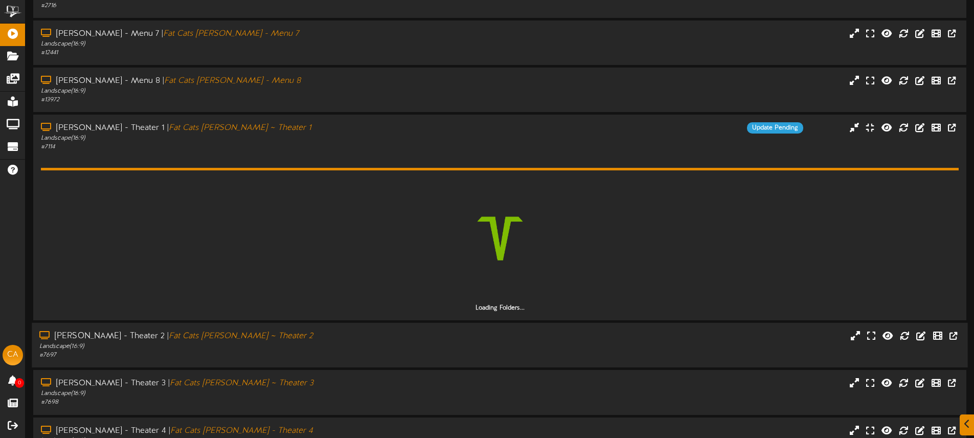
scroll to position [108, 0]
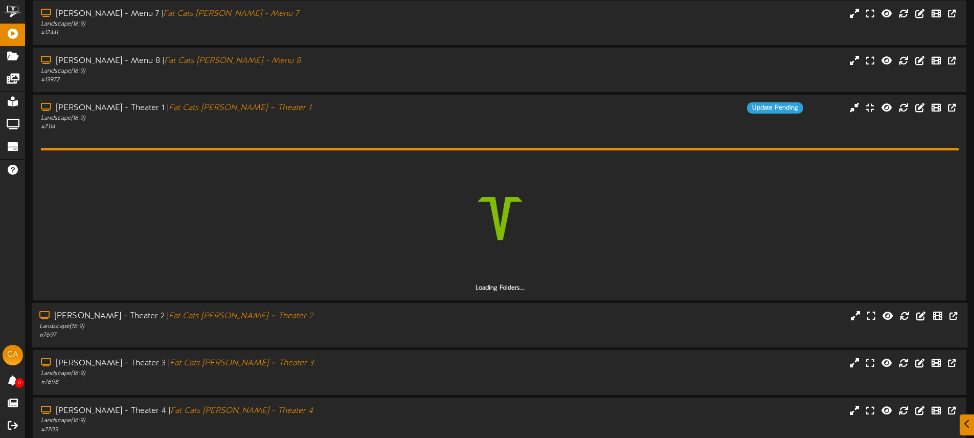
drag, startPoint x: 390, startPoint y: 323, endPoint x: 404, endPoint y: 322, distance: 13.8
click at [390, 323] on div "Landscape ( 16:9 )" at bounding box center [226, 326] width 375 height 9
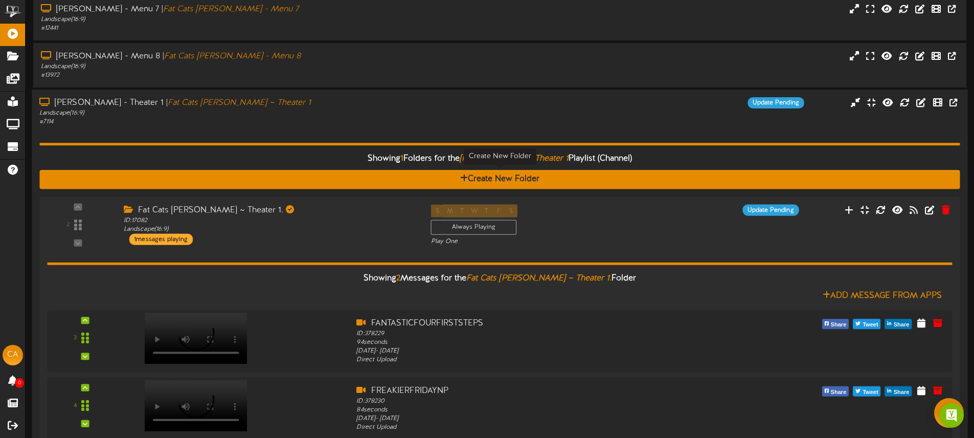
scroll to position [103, 0]
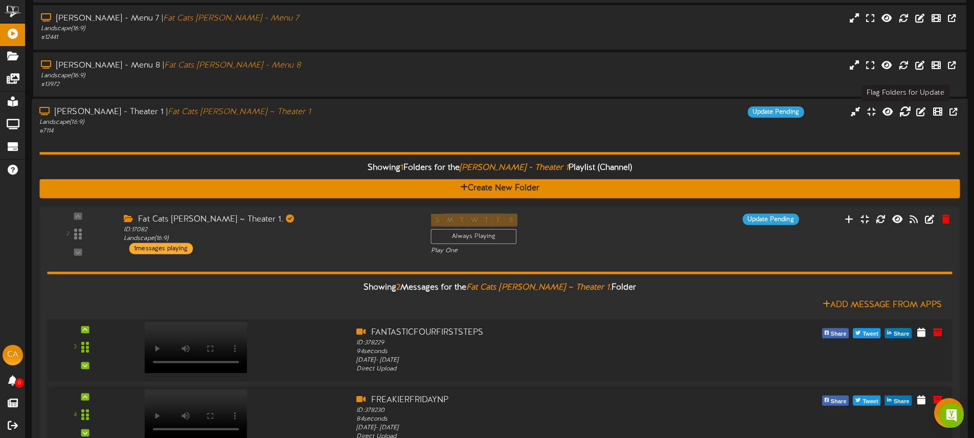
click at [904, 114] on icon at bounding box center [905, 111] width 11 height 11
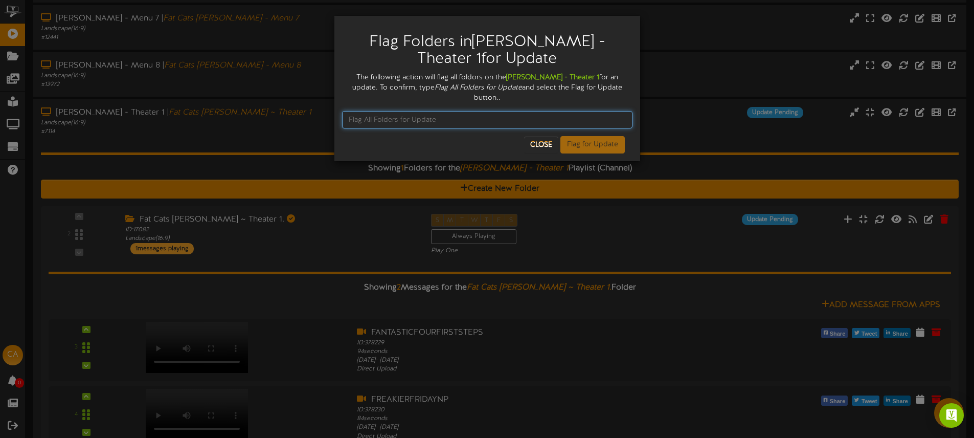
click at [422, 111] on input "text" at bounding box center [487, 119] width 290 height 17
paste input "Flag All Folders for Update"
type input "Flag All Folders for Update"
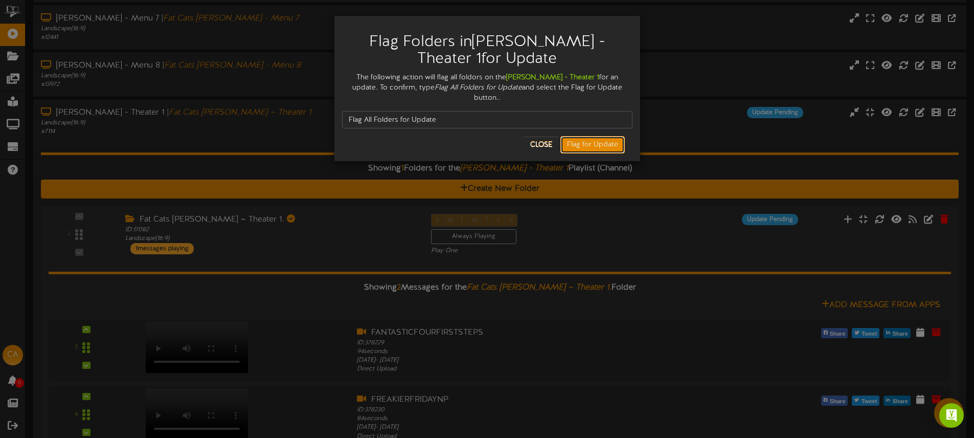
drag, startPoint x: 580, startPoint y: 136, endPoint x: 521, endPoint y: 127, distance: 59.4
click at [580, 136] on button "Flag for Update" at bounding box center [592, 144] width 64 height 17
